Goal: Download file/media

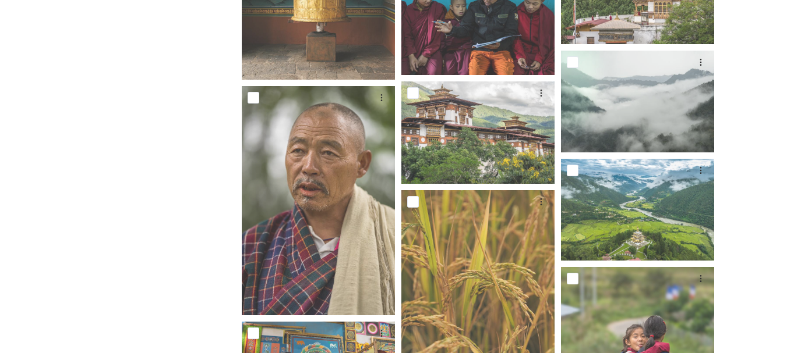
scroll to position [1961, 0]
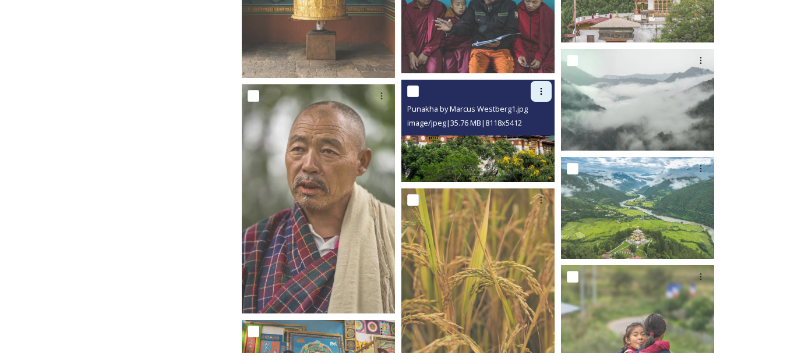
click at [543, 91] on icon at bounding box center [540, 91] width 9 height 9
click at [522, 142] on span "Download" at bounding box center [528, 140] width 36 height 11
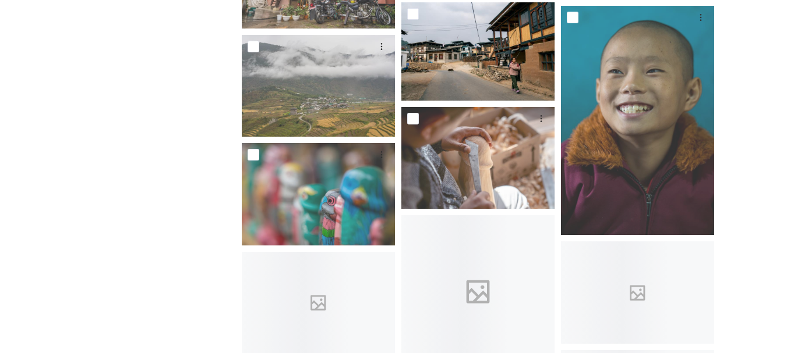
scroll to position [3948, 0]
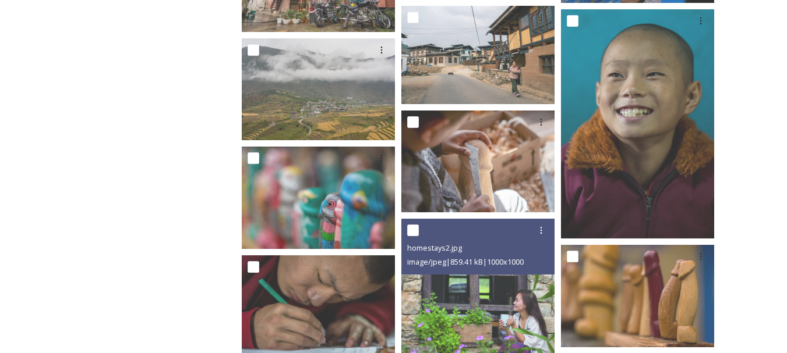
scroll to position [3846, 0]
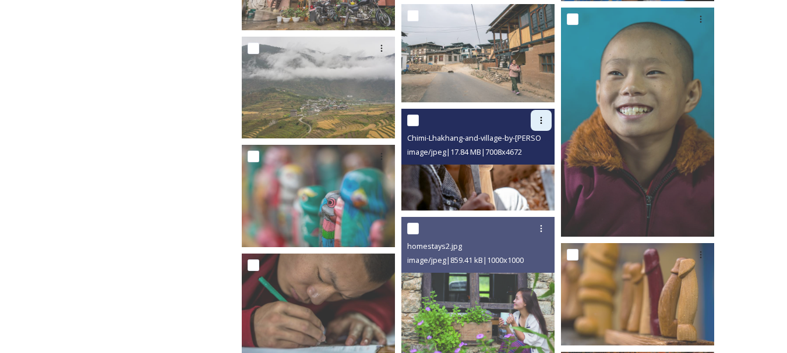
click at [540, 118] on icon at bounding box center [540, 120] width 9 height 9
click at [543, 169] on span "Download" at bounding box center [528, 168] width 36 height 11
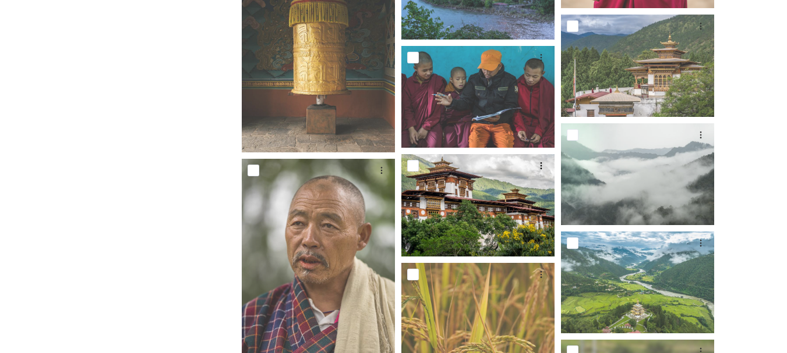
scroll to position [0, 0]
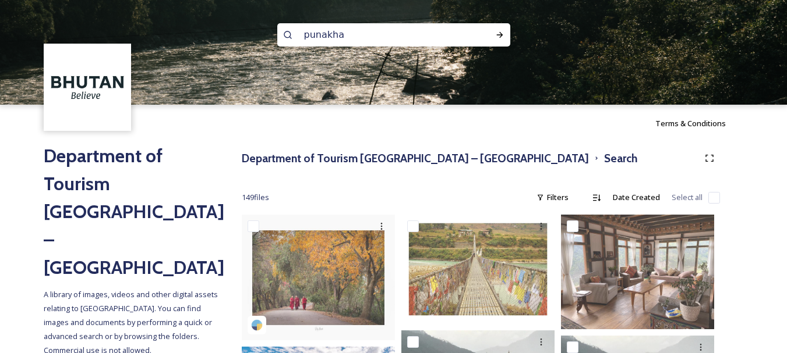
click at [365, 36] on input "punakha" at bounding box center [378, 35] width 160 height 26
type input "p"
type input "haa"
click at [501, 34] on icon at bounding box center [499, 35] width 6 height 6
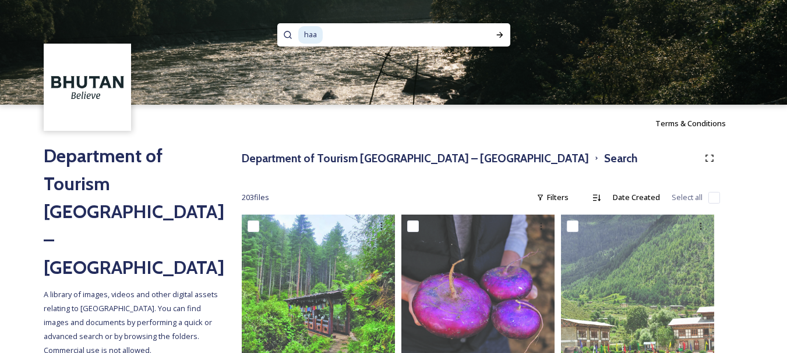
click at [370, 37] on input at bounding box center [397, 35] width 147 height 26
click at [331, 35] on input at bounding box center [397, 35] width 147 height 26
type input "h"
type input "bumthang"
click at [502, 37] on icon at bounding box center [499, 34] width 9 height 9
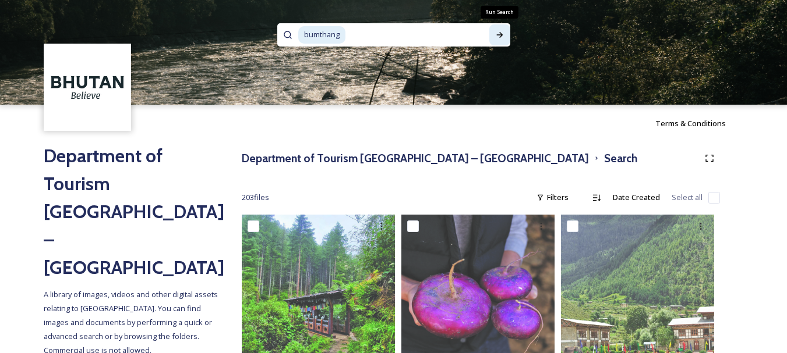
click at [502, 37] on icon at bounding box center [499, 34] width 9 height 9
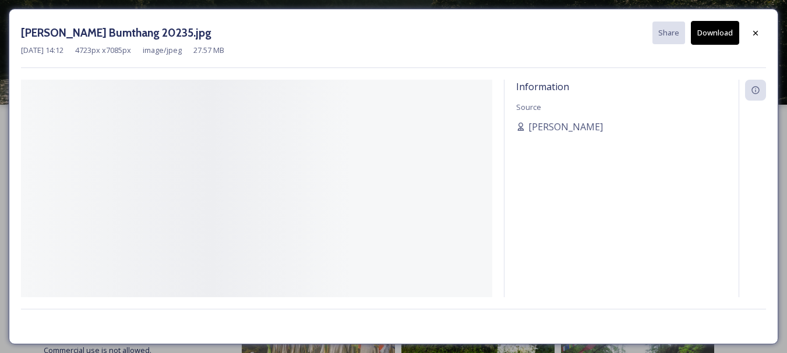
scroll to position [130, 0]
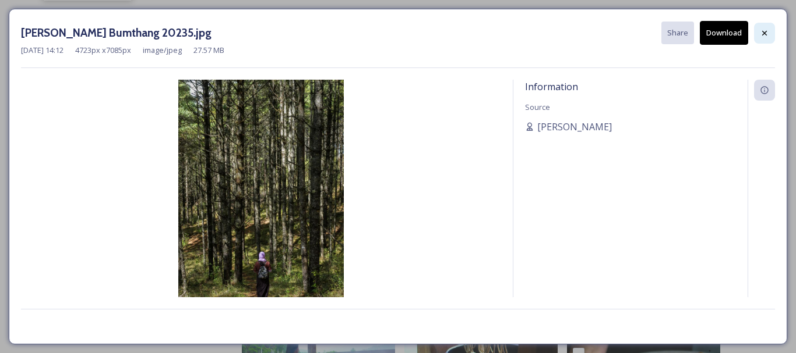
click at [768, 38] on div at bounding box center [764, 33] width 21 height 21
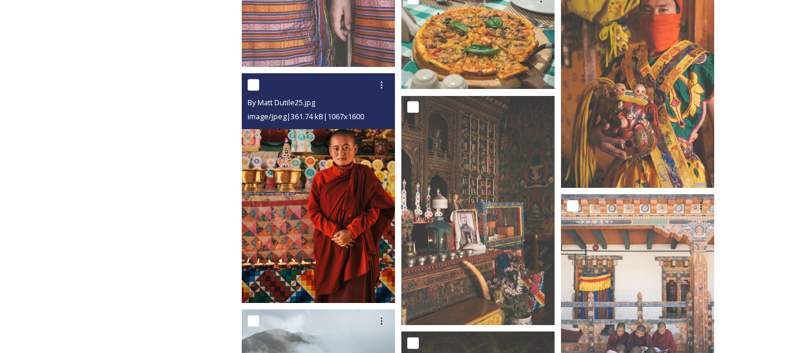
scroll to position [8116, 0]
